Goal: Task Accomplishment & Management: Use online tool/utility

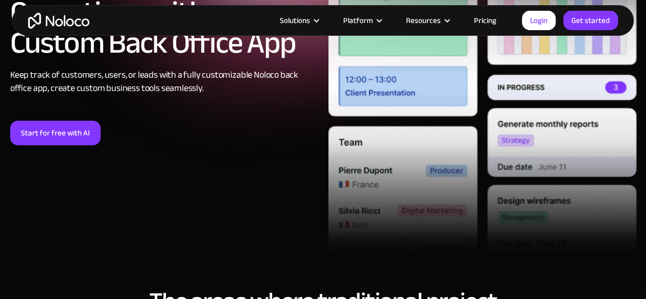
scroll to position [202, 0]
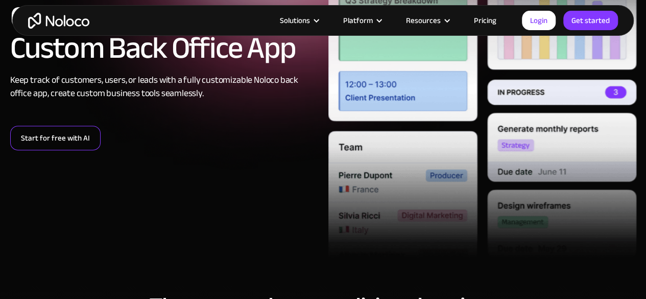
click at [55, 140] on link "Start for free with AI" at bounding box center [55, 138] width 90 height 24
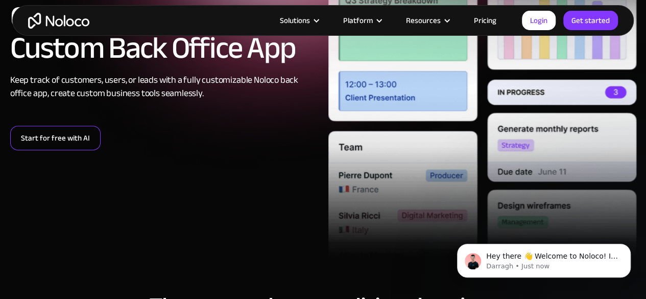
scroll to position [0, 0]
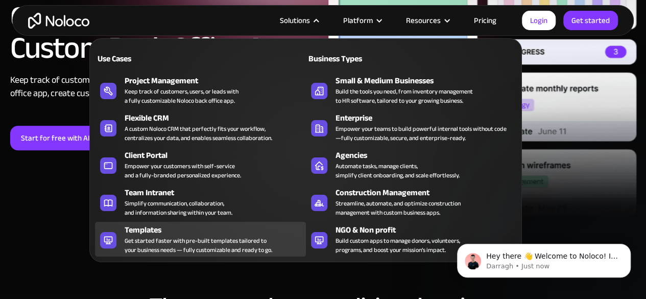
click at [257, 241] on div "Get started faster with pre-built templates tailored to your business needs — f…" at bounding box center [198, 245] width 147 height 18
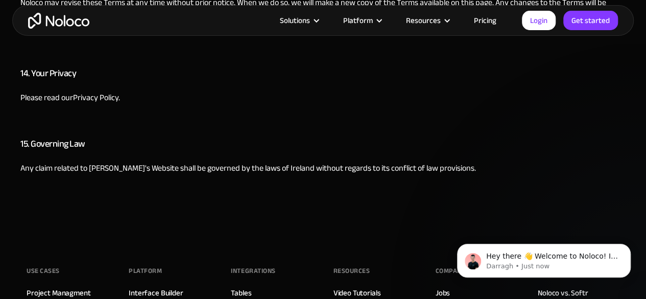
scroll to position [2501, 0]
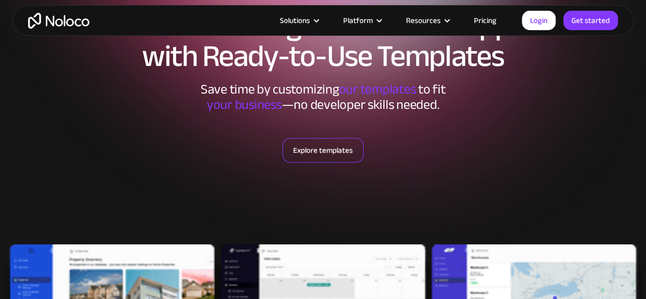
click at [327, 143] on link "Explore templates" at bounding box center [322, 150] width 81 height 24
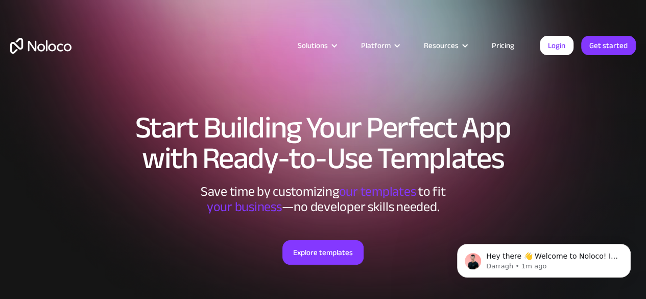
scroll to position [102, 0]
